Goal: Obtain resource: Obtain resource

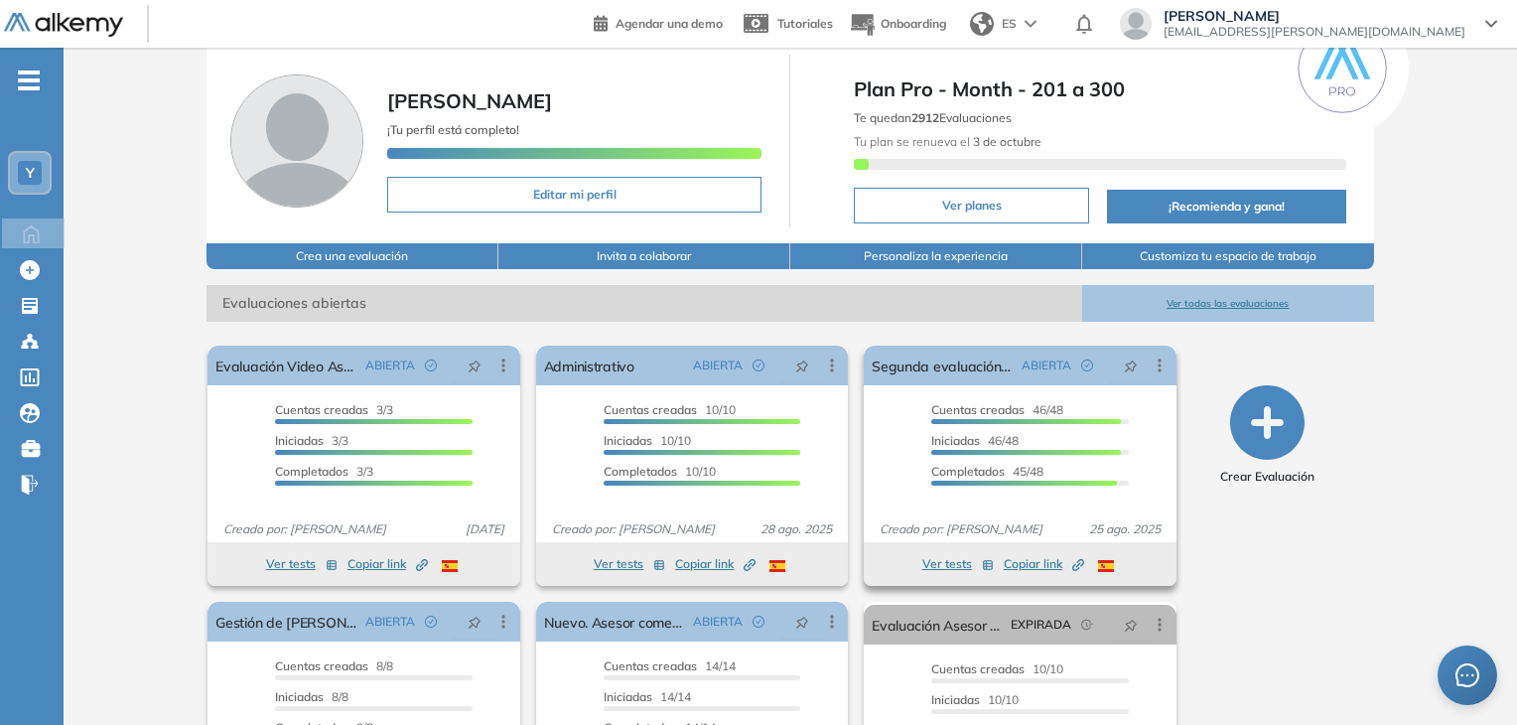
scroll to position [99, 0]
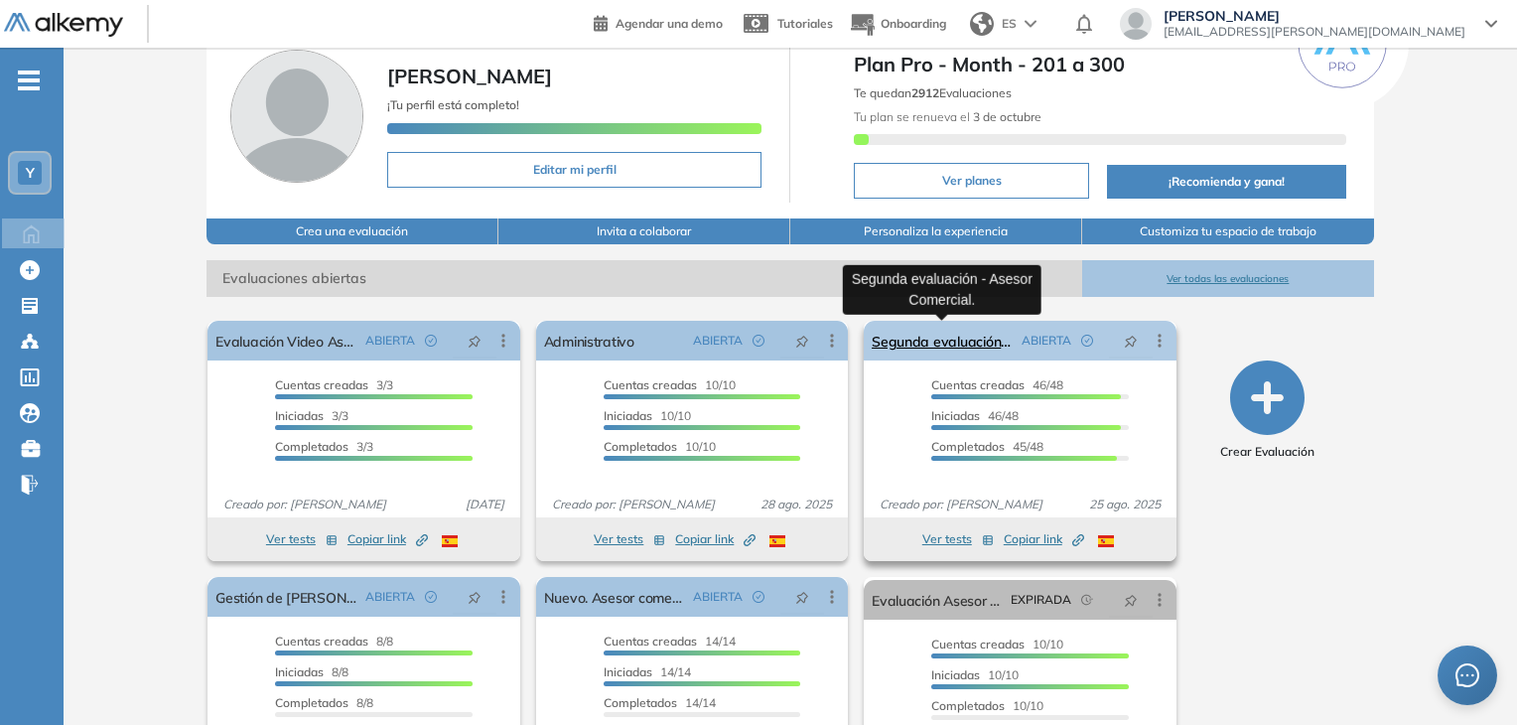
click at [941, 341] on link "Segunda evaluación - Asesor Comercial." at bounding box center [942, 341] width 141 height 40
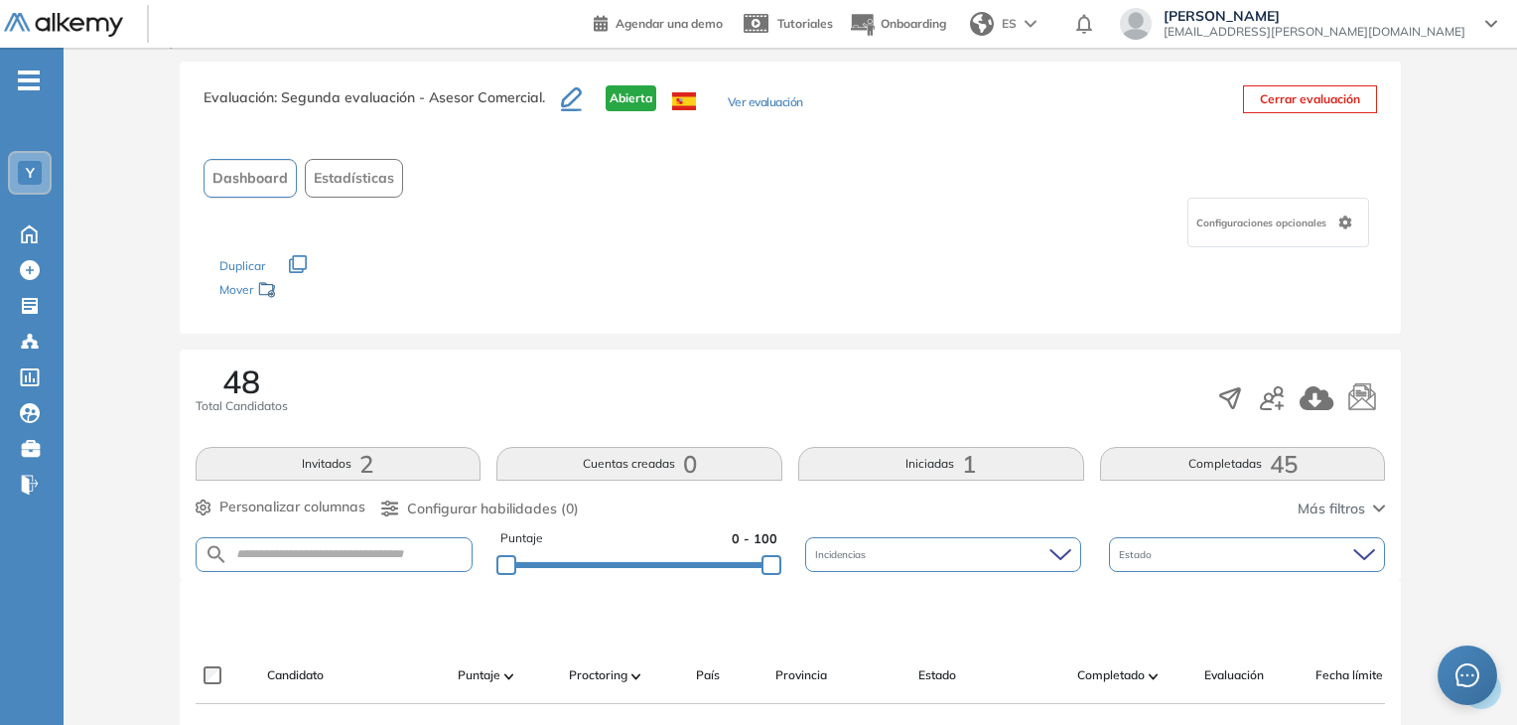
scroll to position [99, 0]
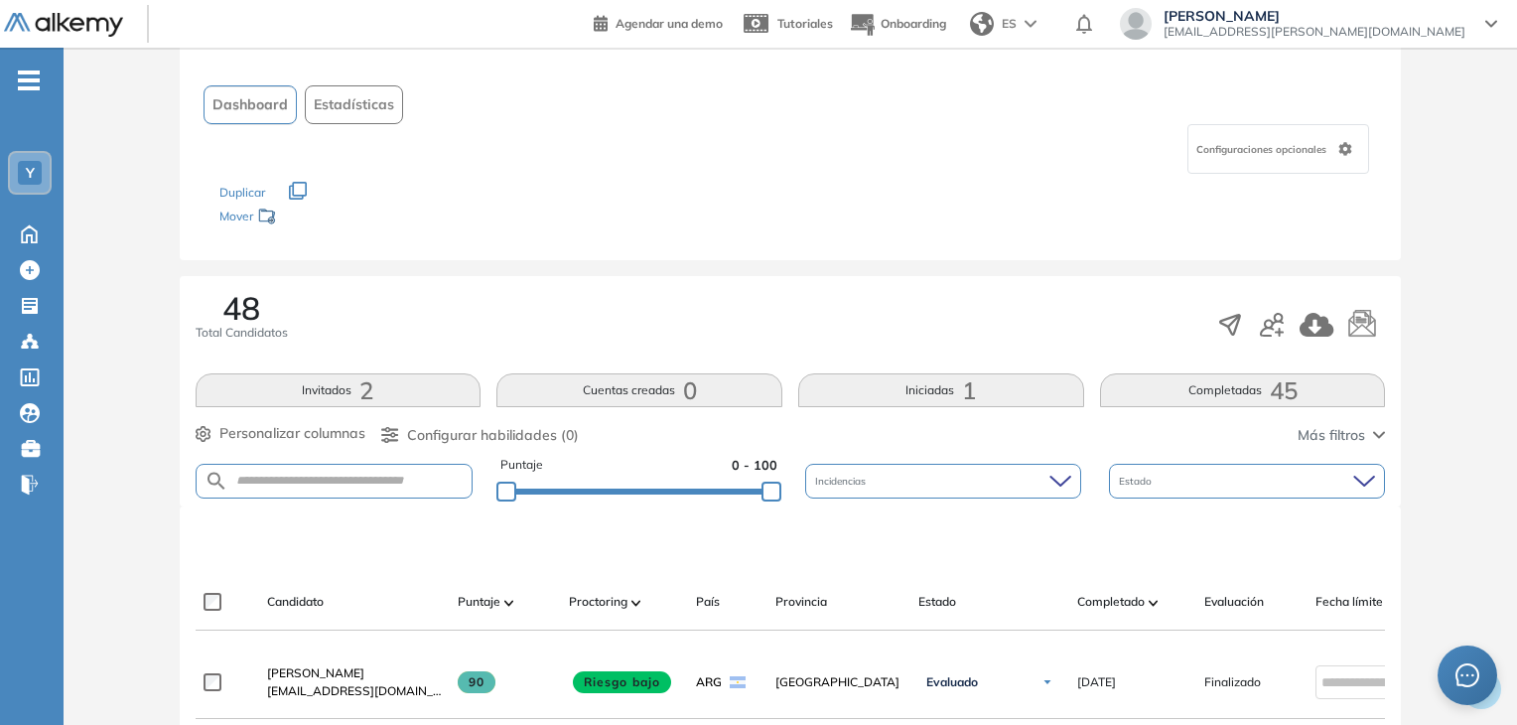
click at [1251, 390] on button "Completadas 45" at bounding box center [1243, 390] width 286 height 34
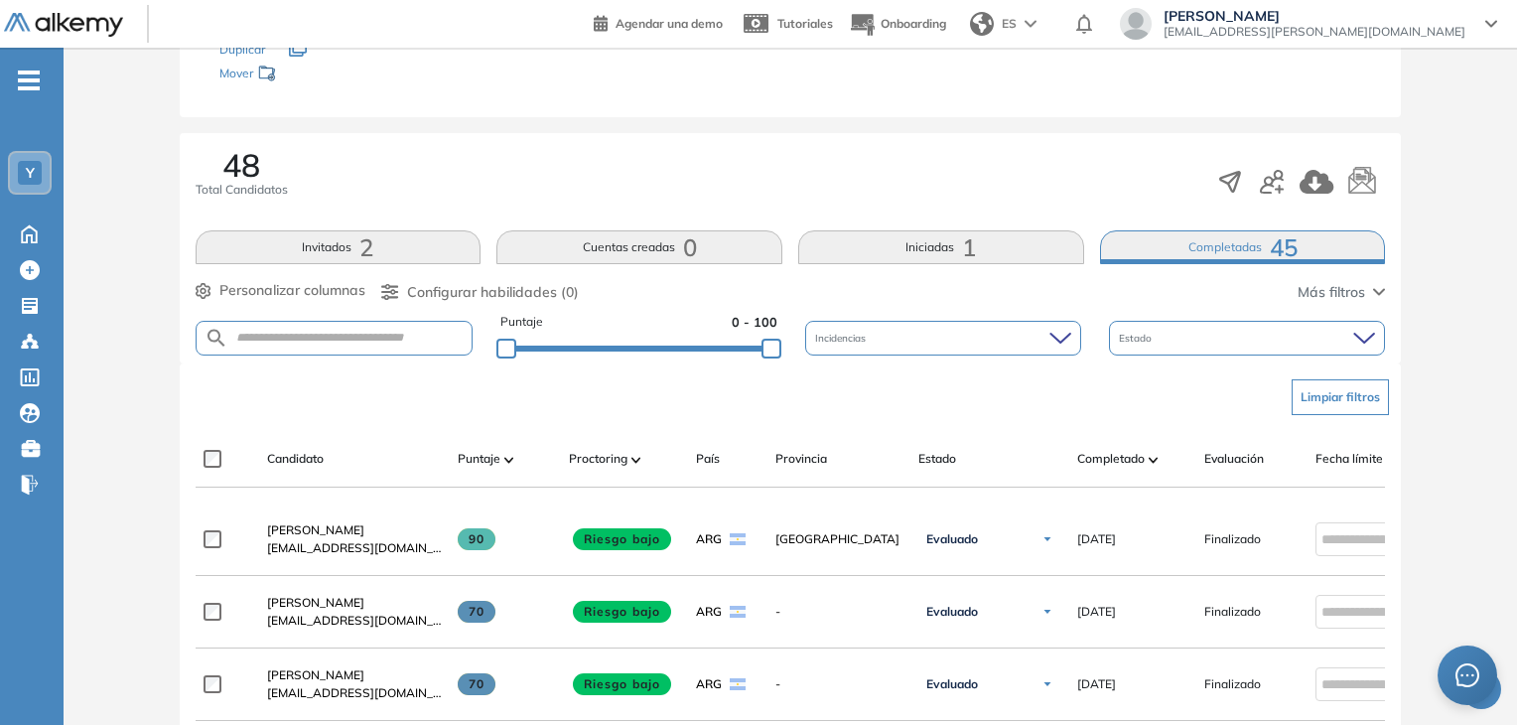
scroll to position [397, 0]
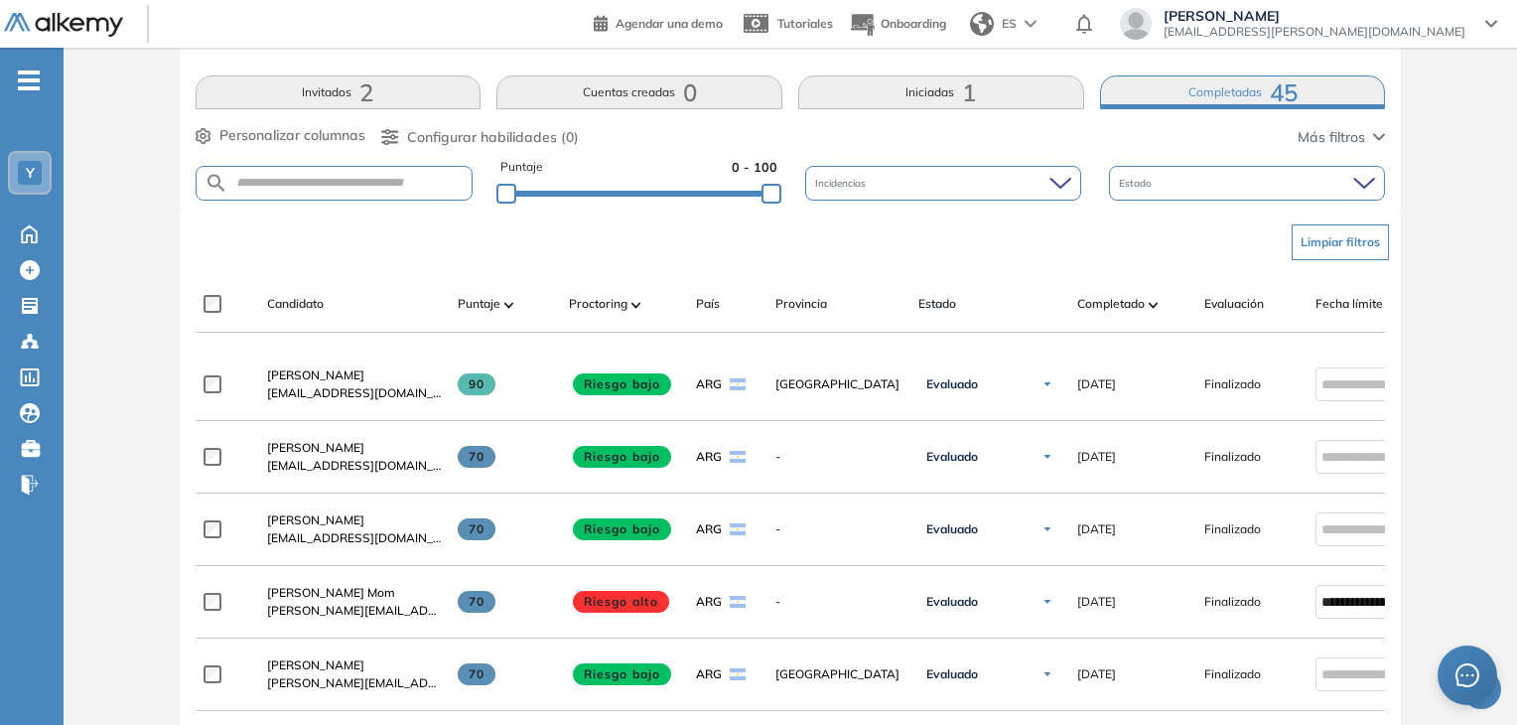
click at [1219, 195] on div "Estado" at bounding box center [1247, 183] width 276 height 35
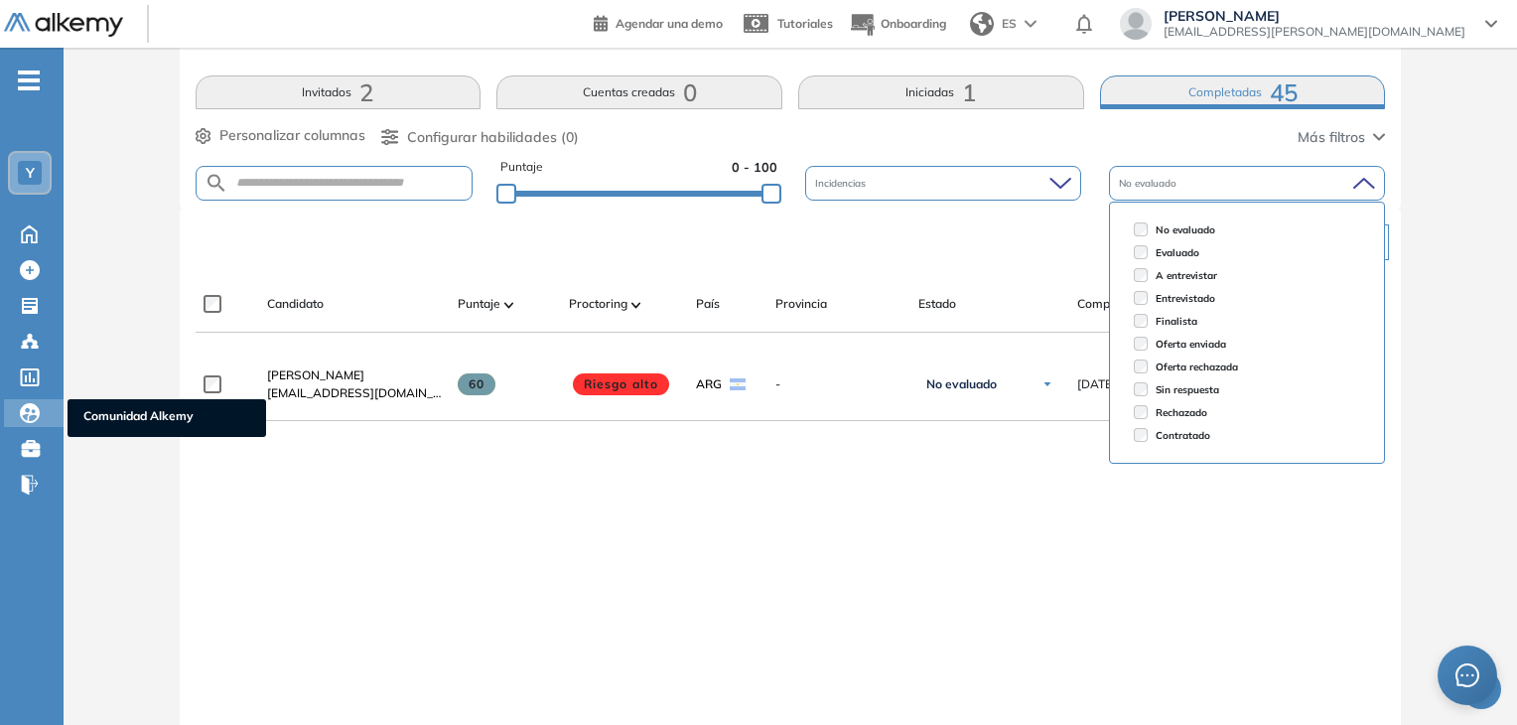
click at [46, 405] on div "Comunidad Alkemy Comunidad Alkemy" at bounding box center [34, 413] width 60 height 28
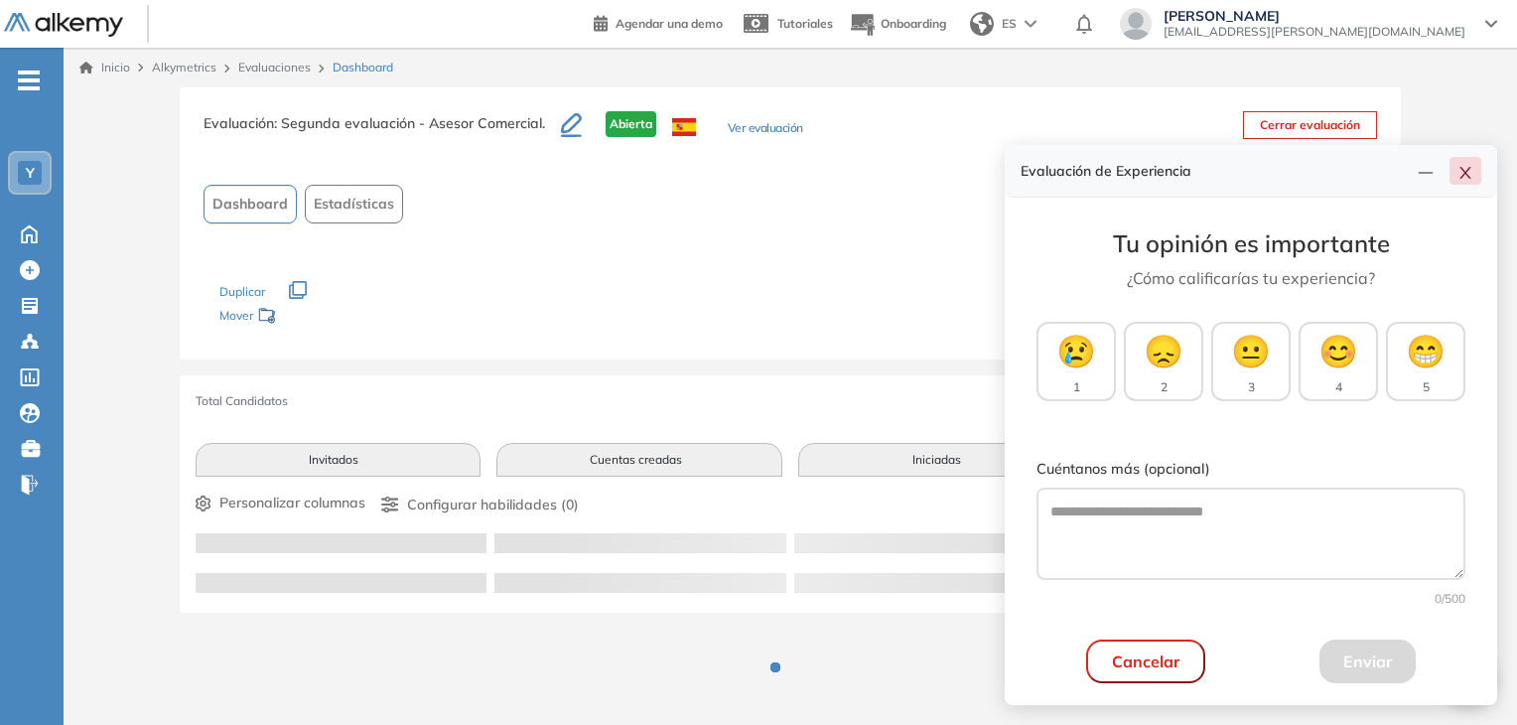
click at [1459, 169] on icon "close" at bounding box center [1465, 173] width 16 height 16
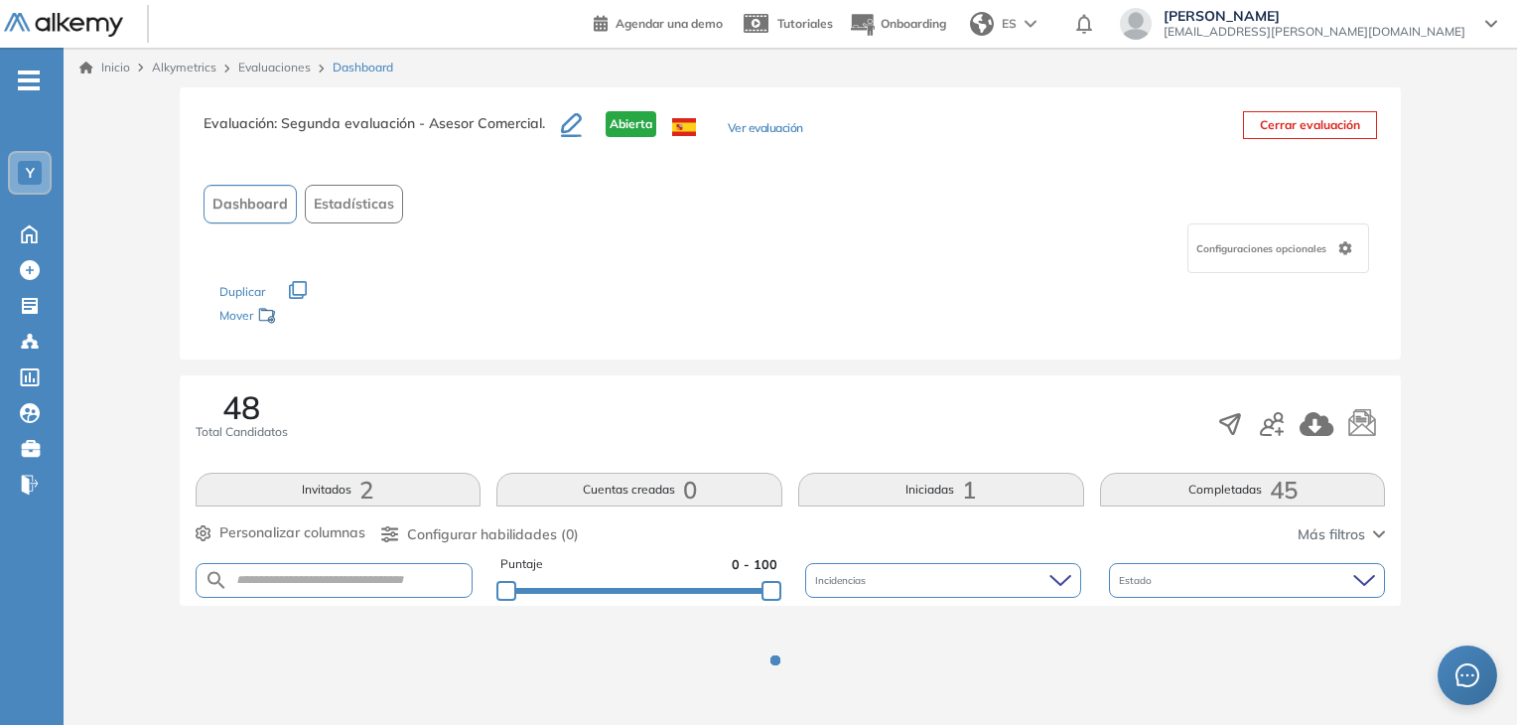
scroll to position [19, 0]
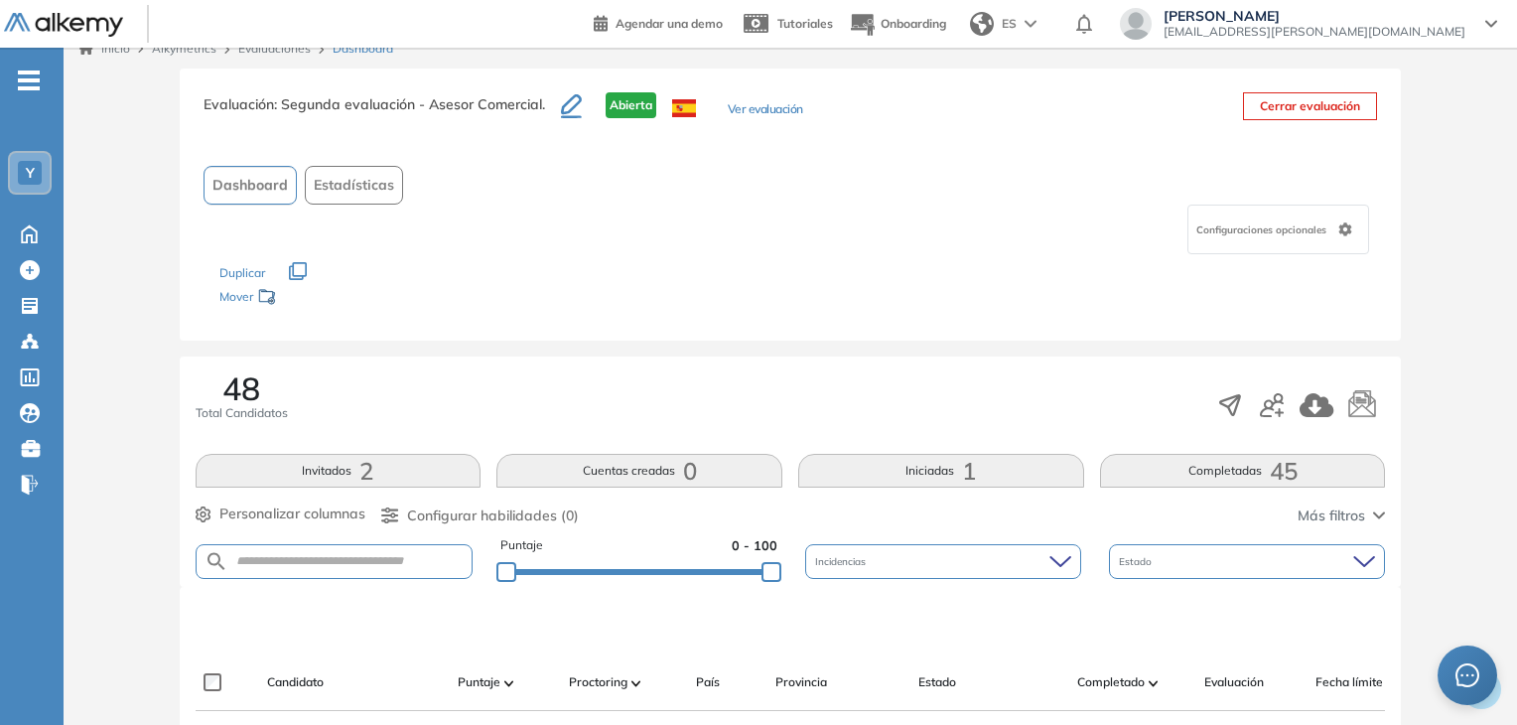
click at [1265, 467] on button "Completadas 45" at bounding box center [1243, 471] width 286 height 34
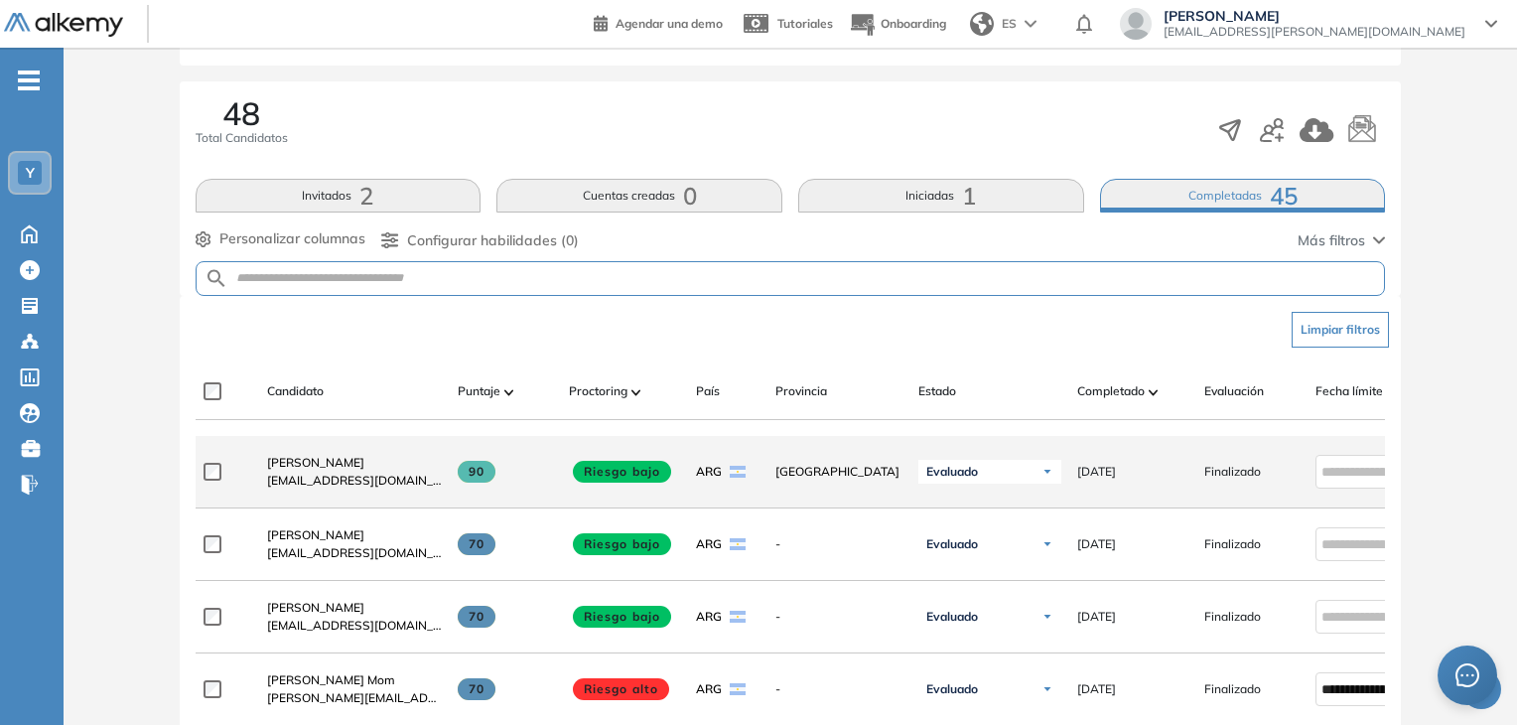
scroll to position [416, 0]
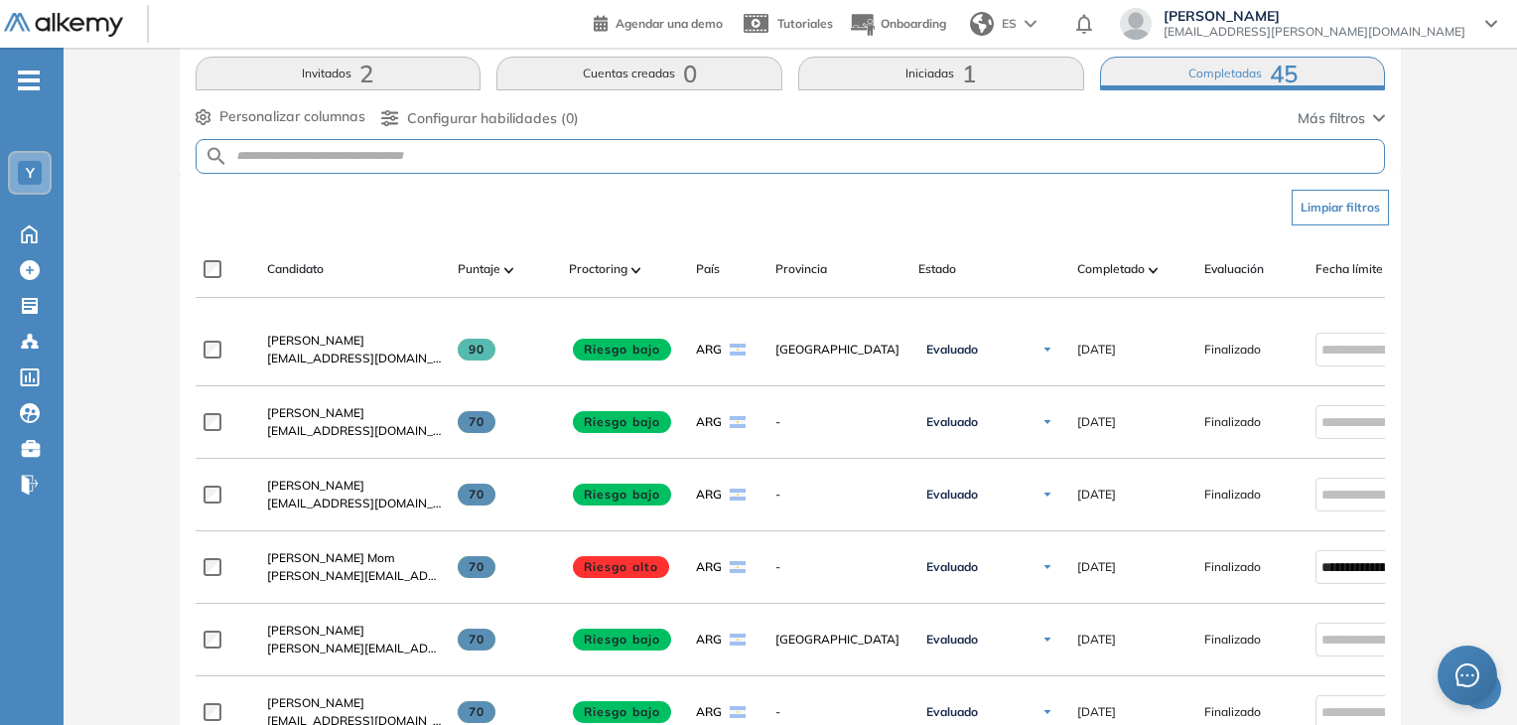
click at [1345, 122] on span "Más filtros" at bounding box center [1331, 118] width 68 height 21
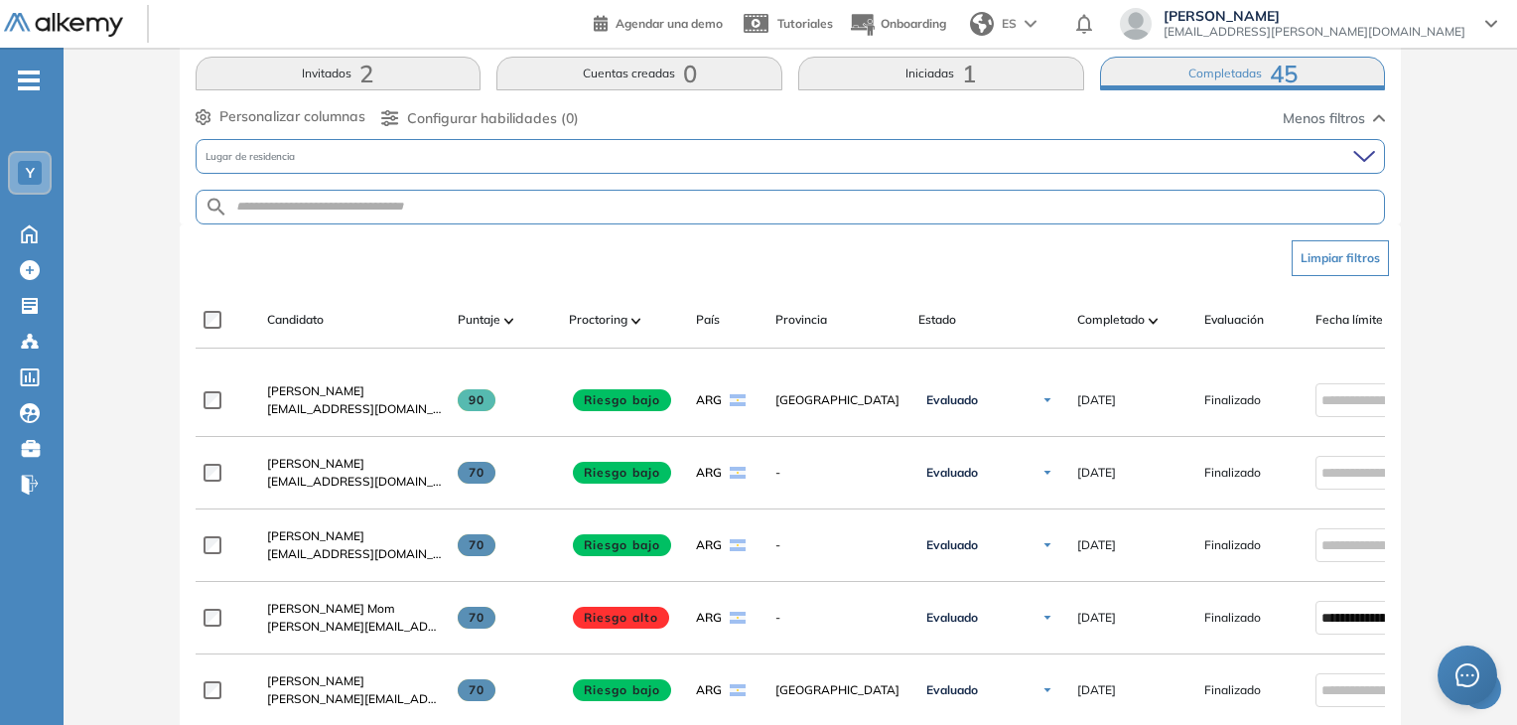
click at [1348, 122] on span "Menos filtros" at bounding box center [1324, 118] width 82 height 21
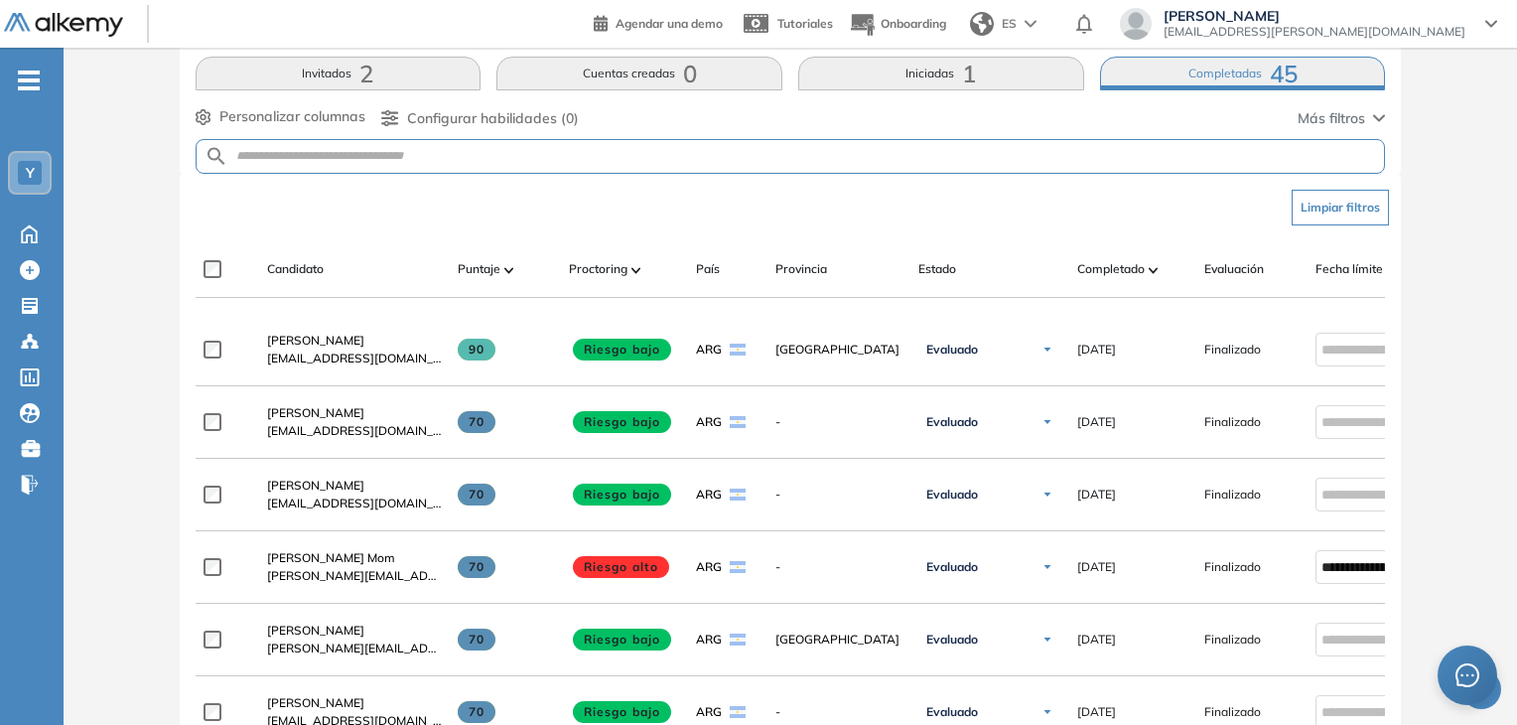
click at [1334, 203] on button "Limpiar filtros" at bounding box center [1339, 208] width 97 height 36
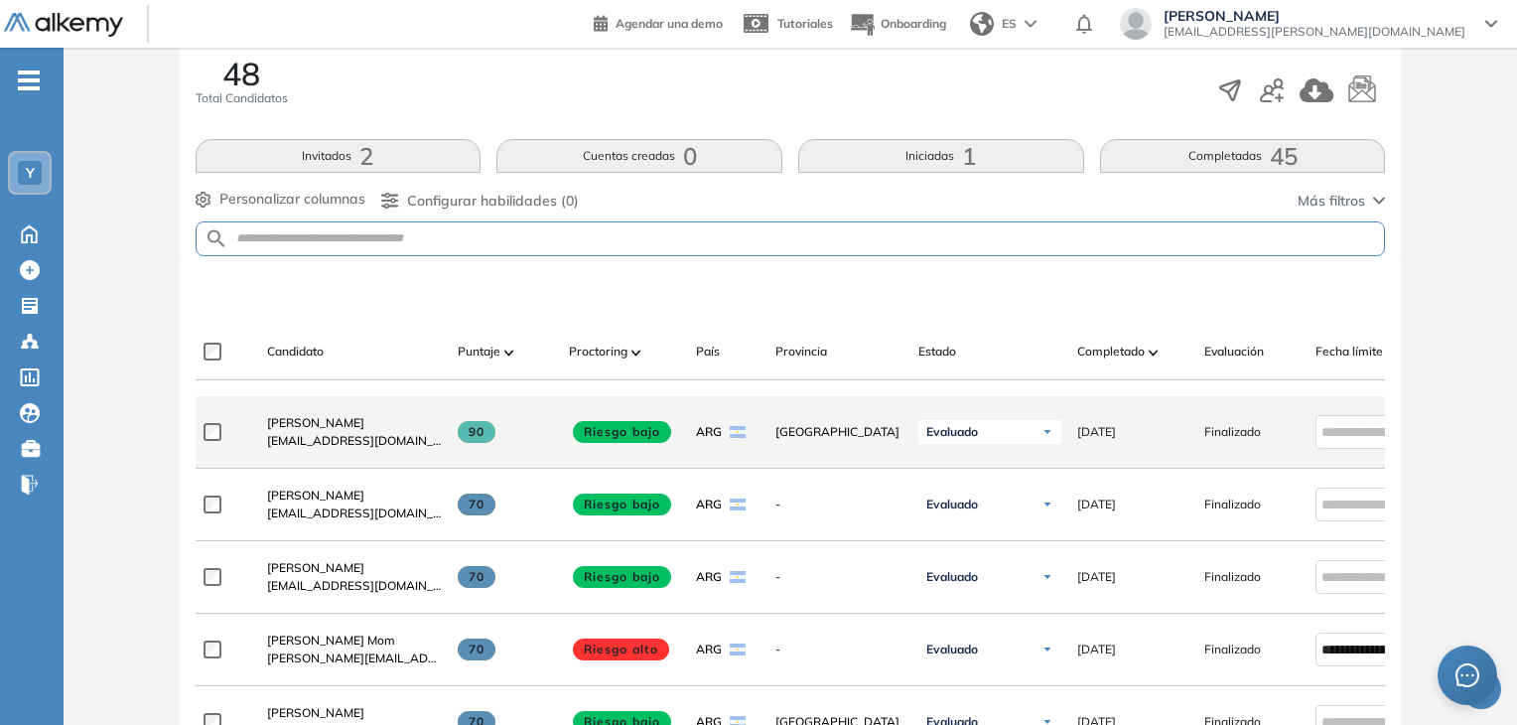
scroll to position [317, 0]
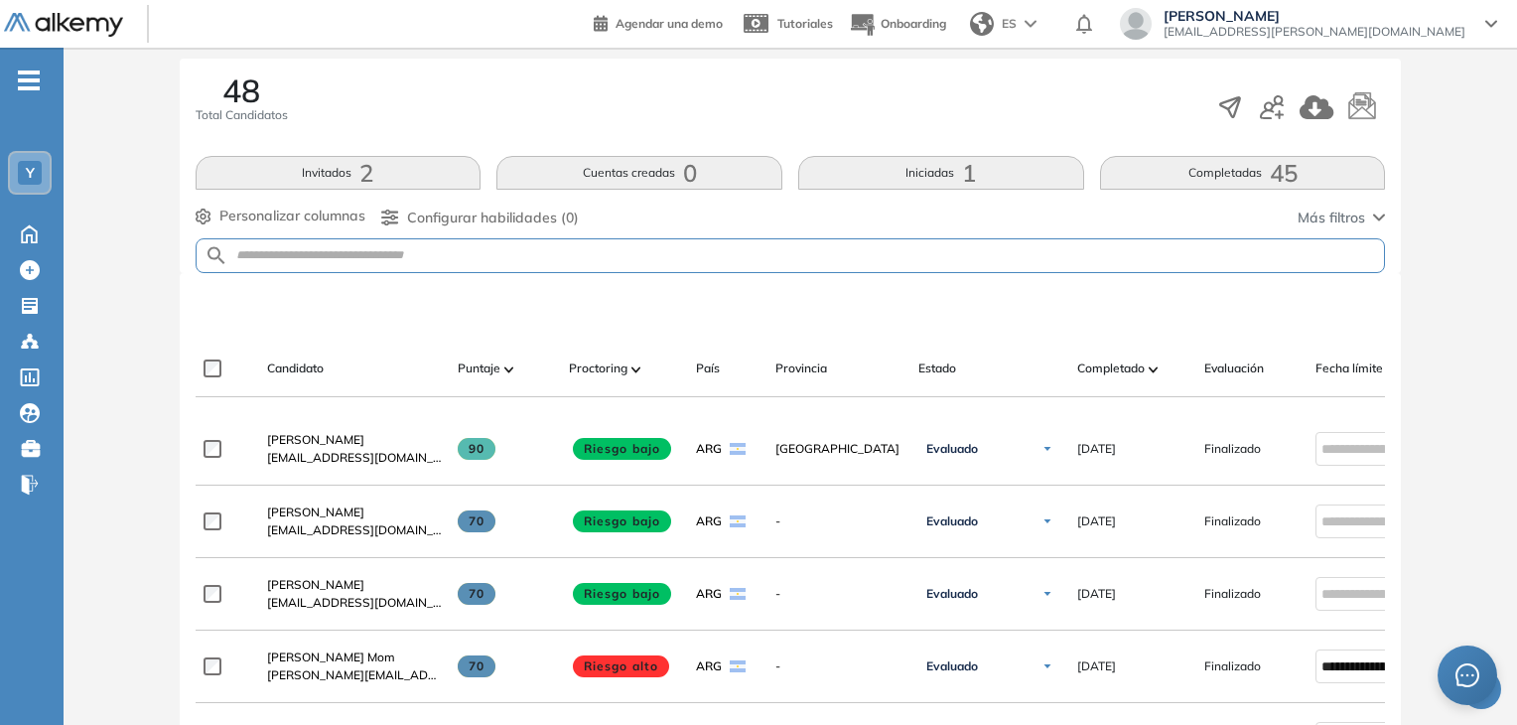
click at [1285, 173] on span "45" at bounding box center [1284, 173] width 28 height 0
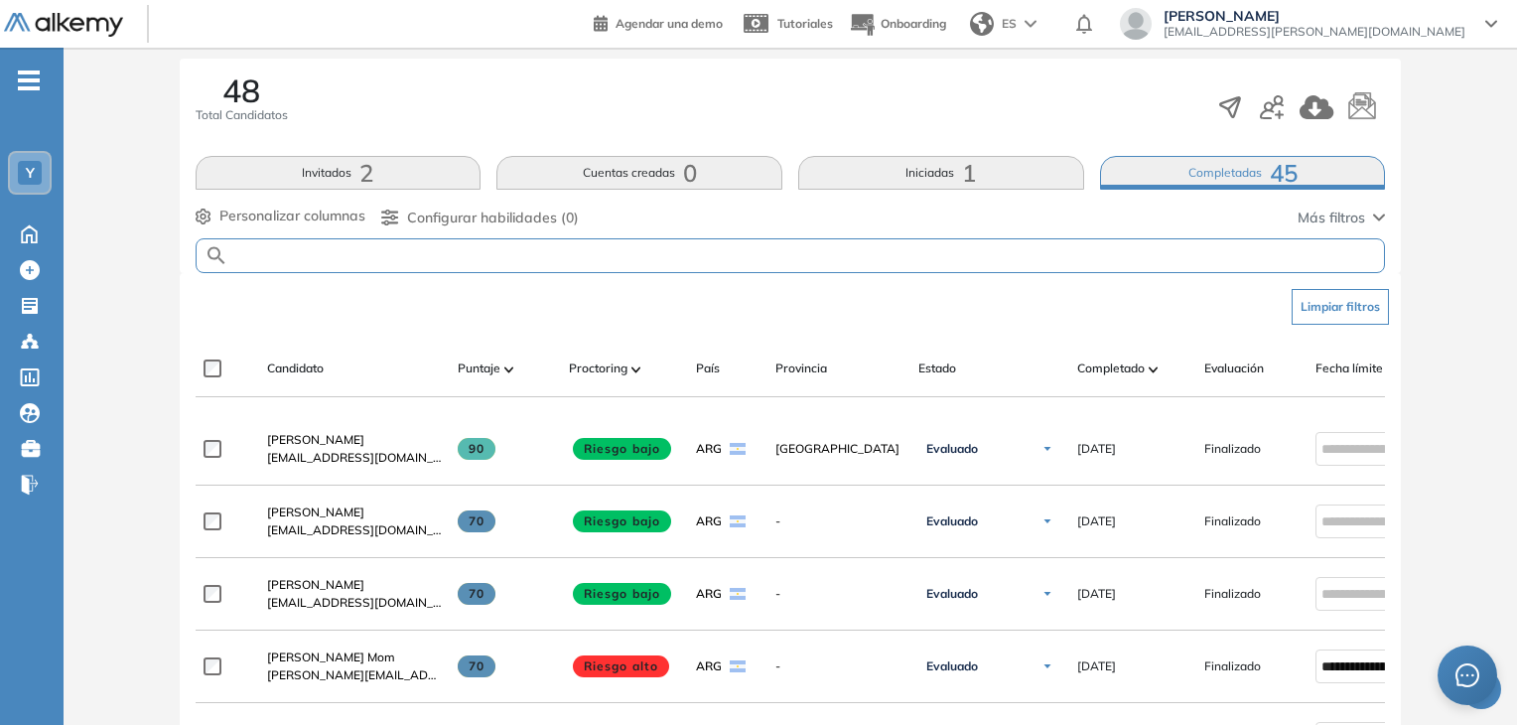
click at [476, 248] on input "text" at bounding box center [806, 255] width 1156 height 15
type input "*****"
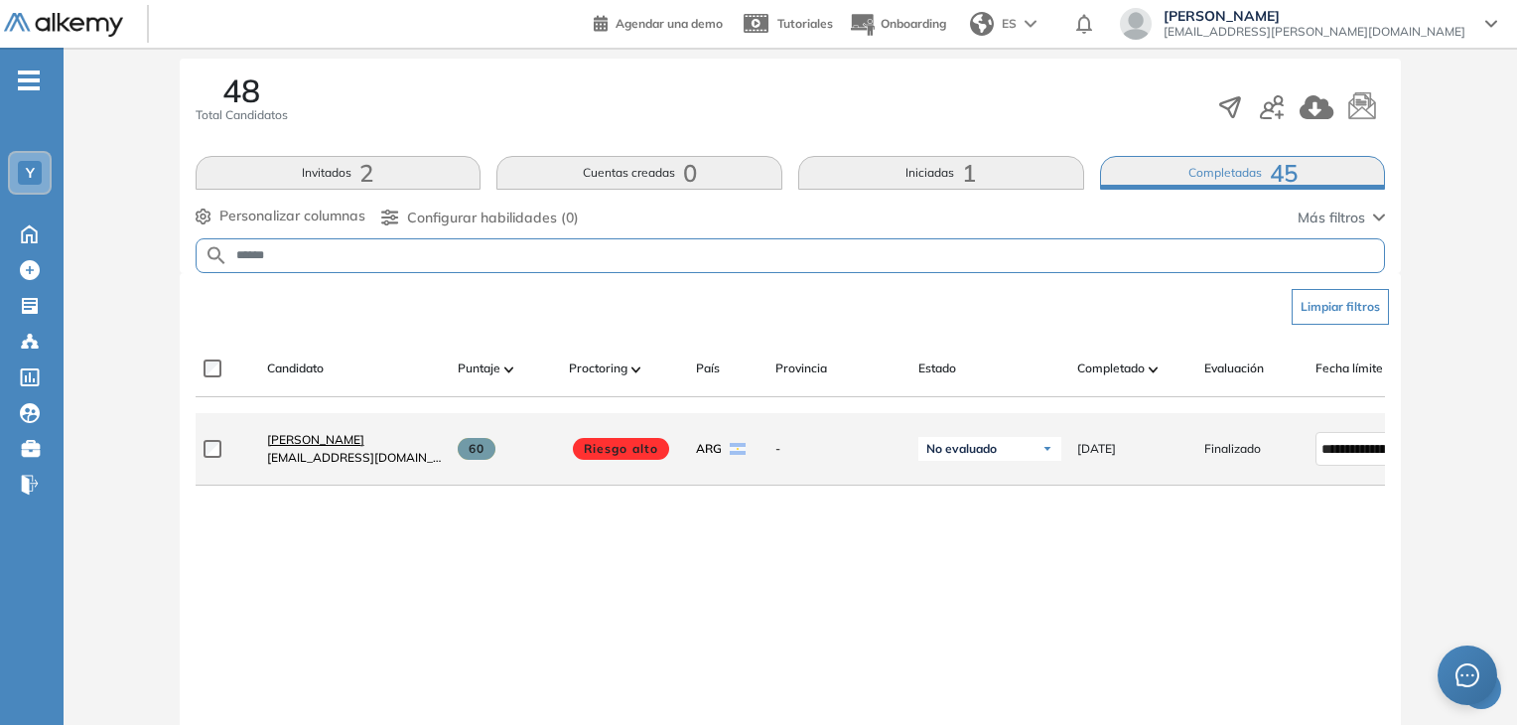
click at [306, 446] on span "[PERSON_NAME]" at bounding box center [315, 439] width 97 height 15
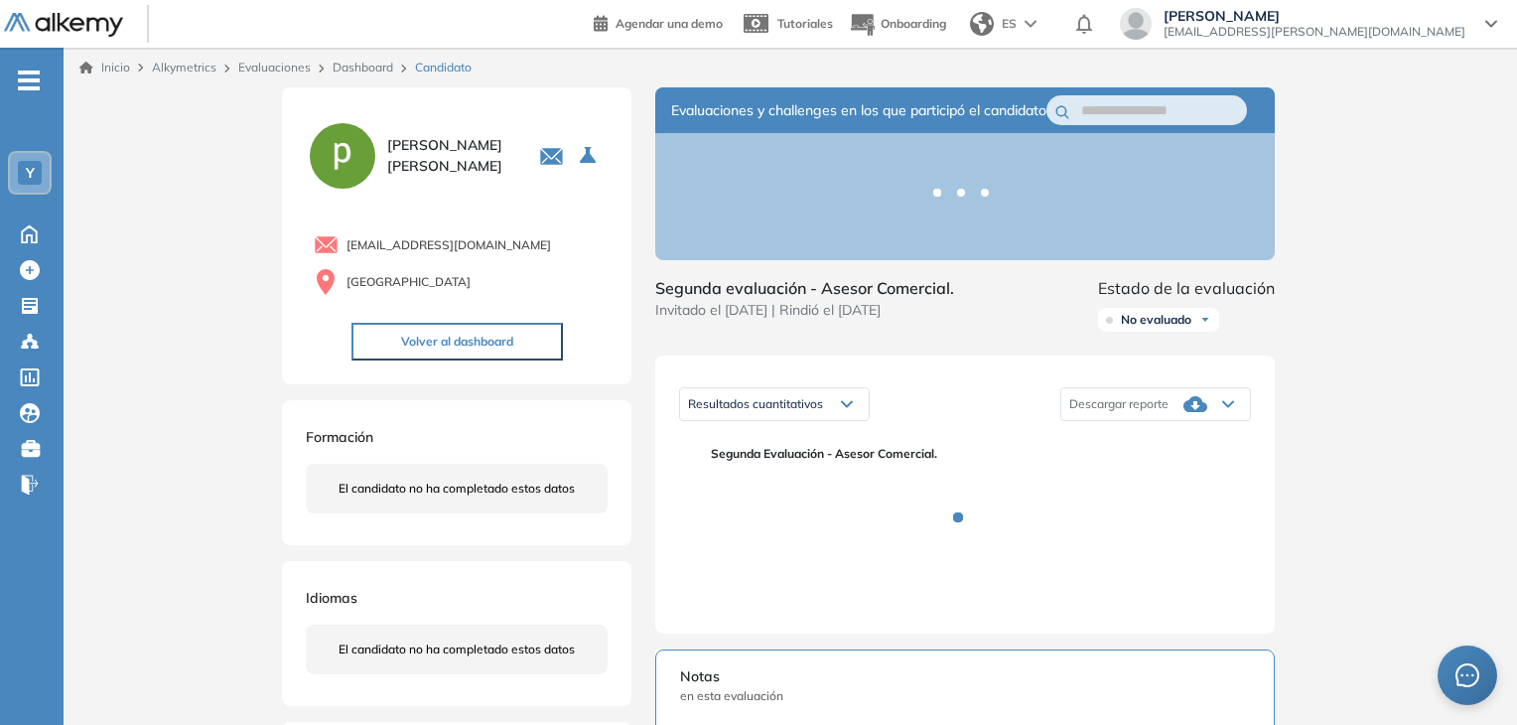
click at [1413, 245] on div "Inicio Alkymetrics Evaluaciones Dashboard Candidato Duración : 00:00:00 Cantida…" at bounding box center [790, 615] width 1453 height 1135
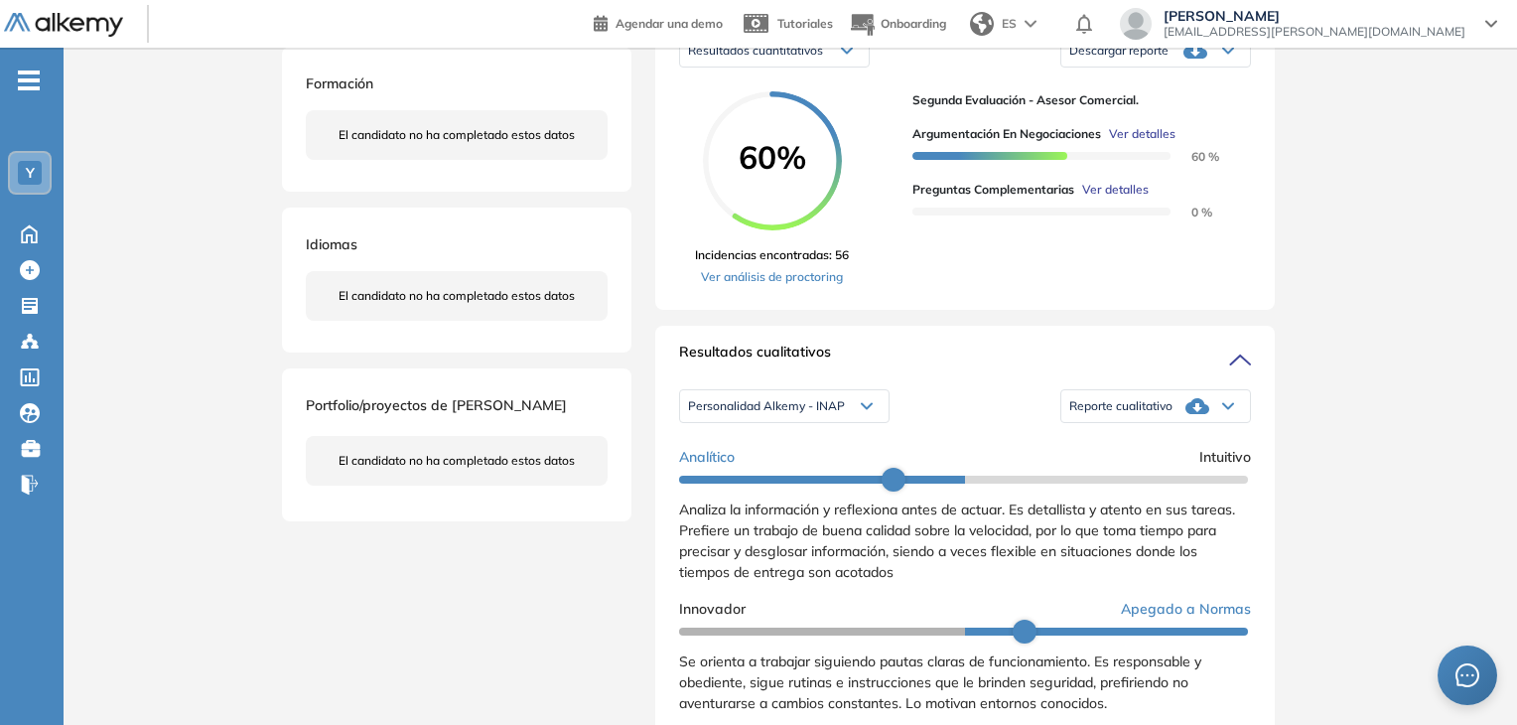
scroll to position [397, 0]
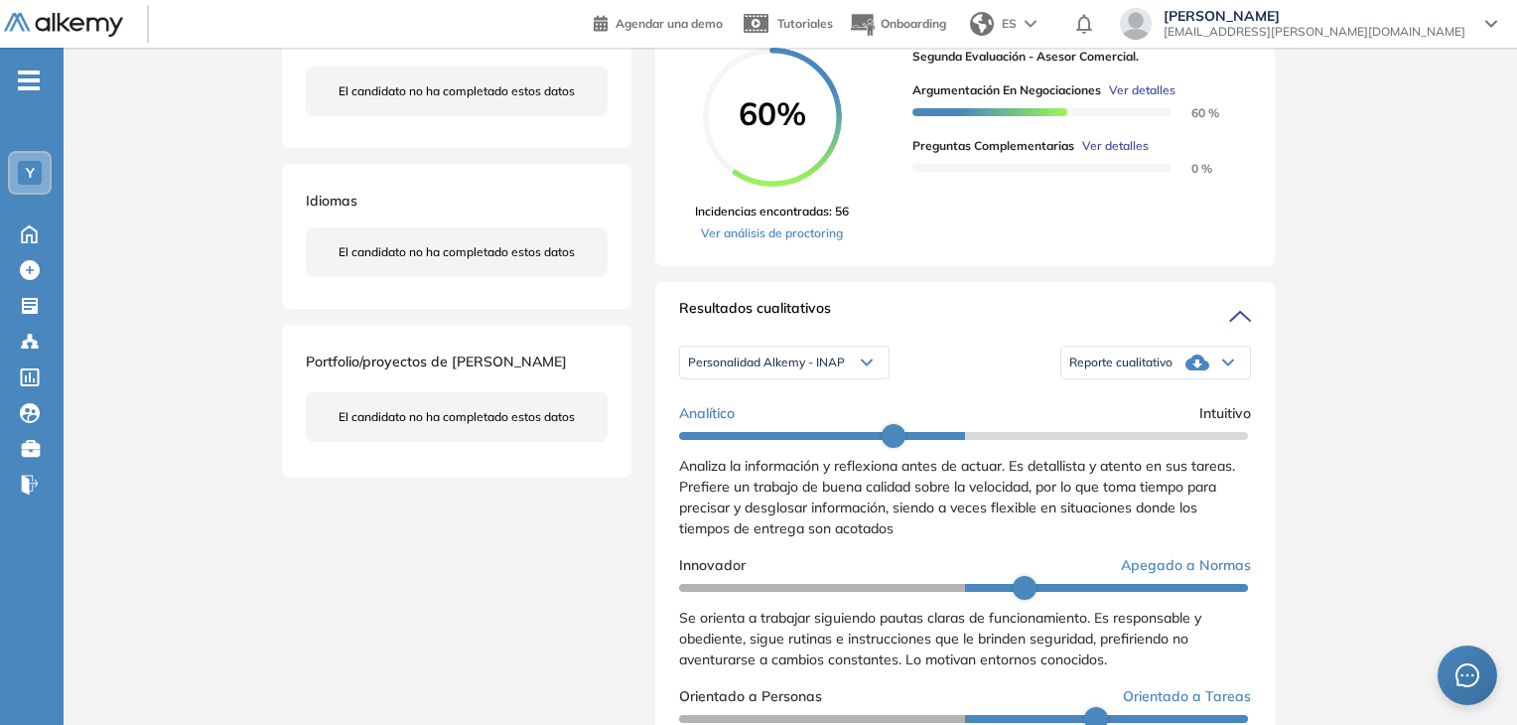
click at [1152, 370] on span "Reporte cualitativo" at bounding box center [1120, 362] width 103 height 16
click at [1166, 405] on li "Reporte con Afinidad AI" at bounding box center [1130, 395] width 121 height 20
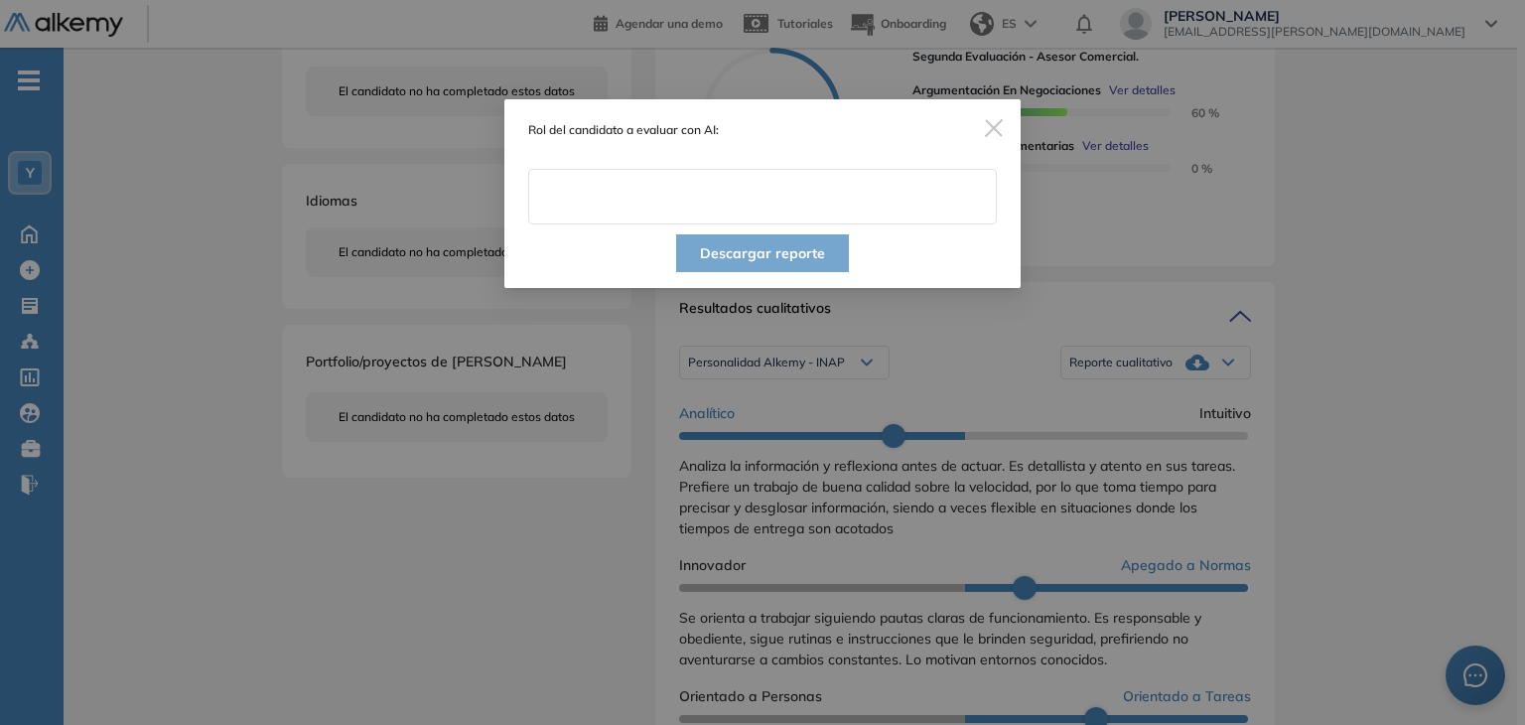
click at [731, 206] on input "text" at bounding box center [762, 197] width 469 height 56
type input "**********"
click at [786, 253] on button "Descargar reporte" at bounding box center [762, 253] width 173 height 38
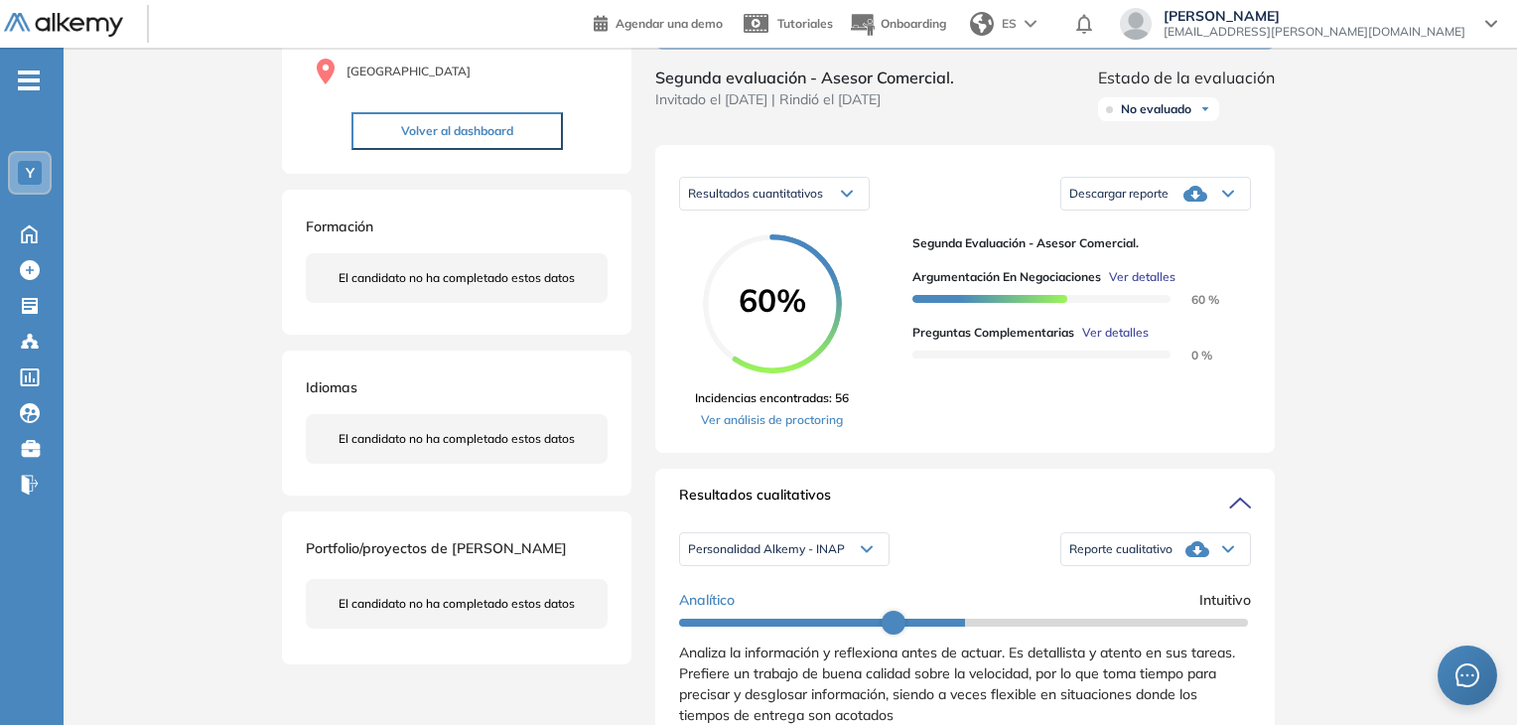
scroll to position [199, 0]
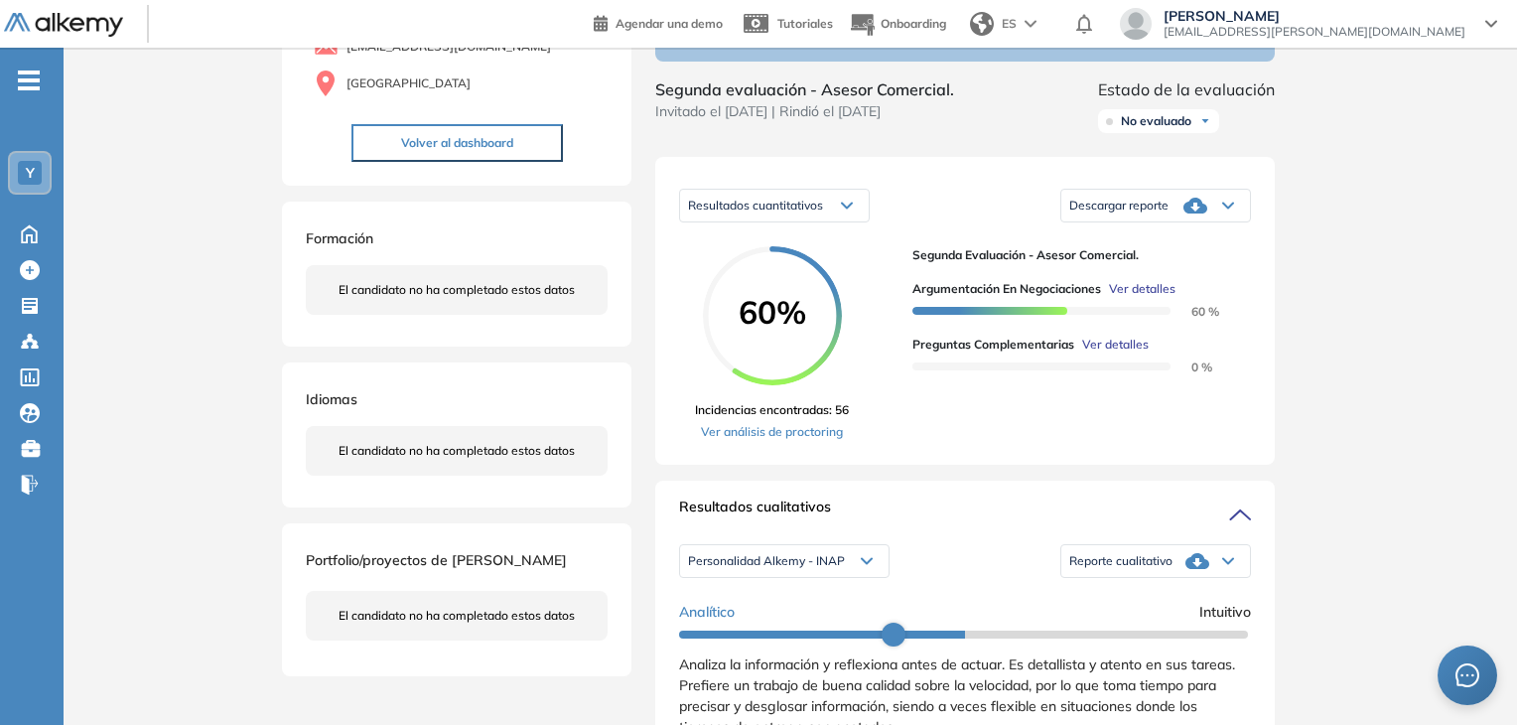
click at [1217, 225] on div "Descargar reporte" at bounding box center [1155, 206] width 189 height 40
click at [1203, 284] on li "Descargar informe resumido" at bounding box center [1144, 274] width 148 height 20
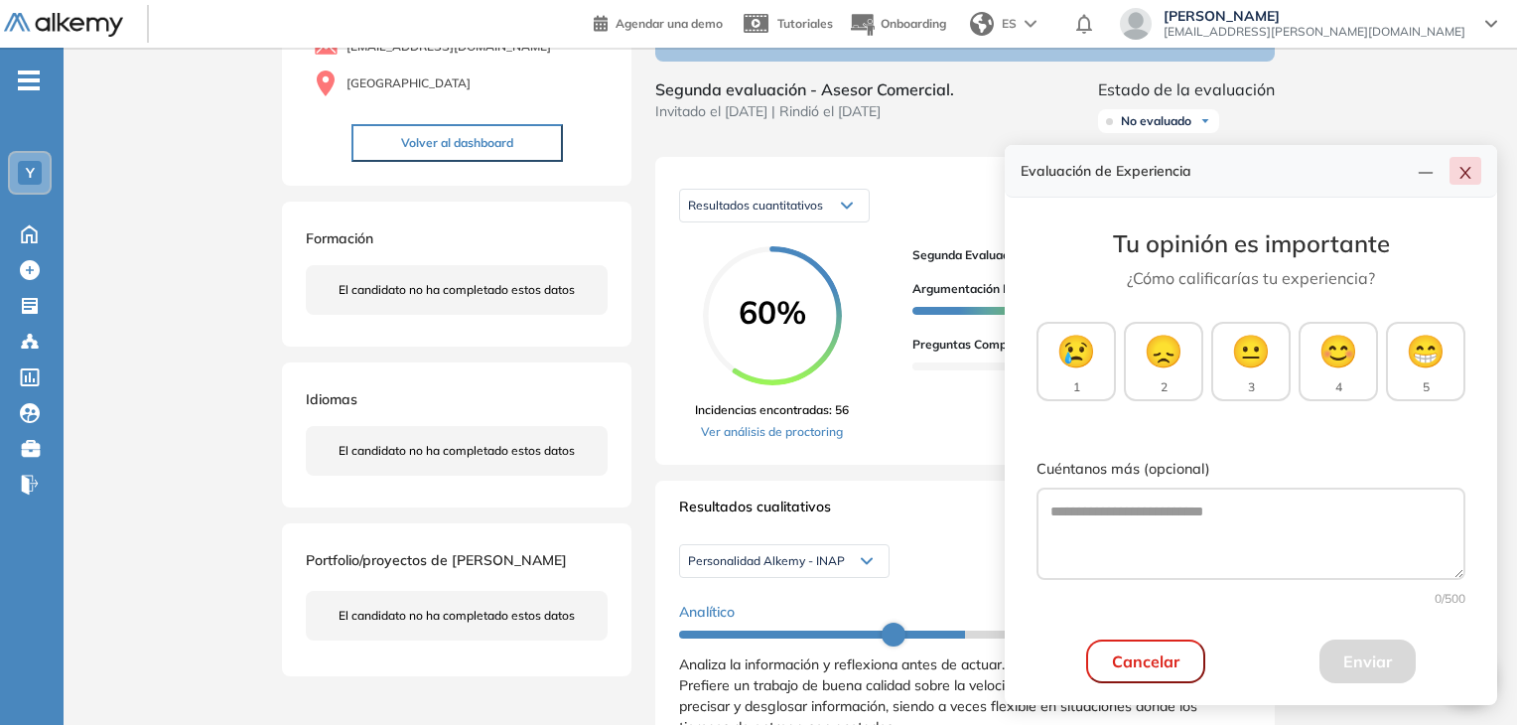
click at [1462, 177] on icon "close" at bounding box center [1465, 173] width 16 height 16
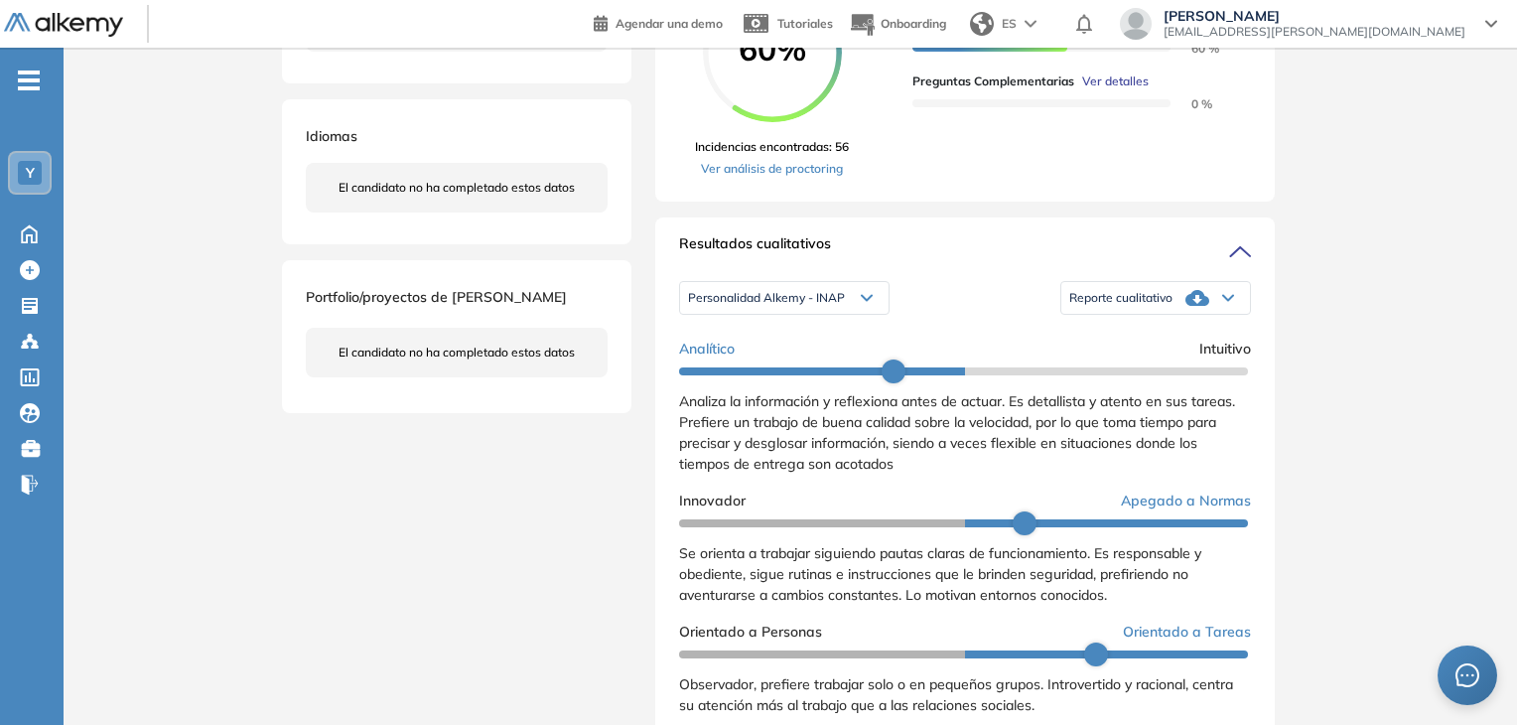
scroll to position [496, 0]
